Goal: Navigation & Orientation: Find specific page/section

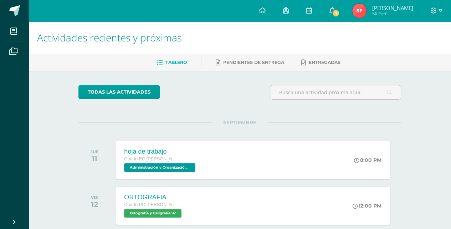
click at [335, 8] on icon at bounding box center [332, 10] width 6 height 6
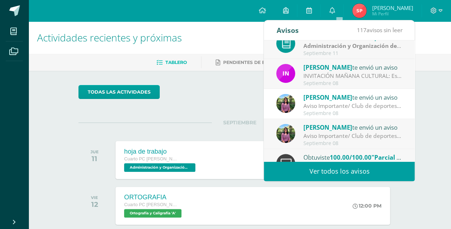
scroll to position [118, 0]
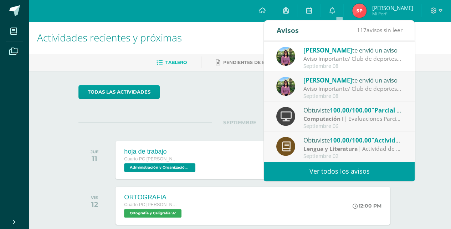
click at [335, 167] on link "Ver todos los avisos" at bounding box center [339, 171] width 151 height 20
click at [346, 166] on link "Ver todos los avisos" at bounding box center [339, 171] width 151 height 20
click at [352, 171] on link "Ver todos los avisos" at bounding box center [339, 171] width 151 height 20
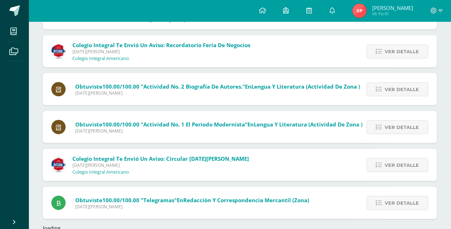
scroll to position [658, 0]
